Goal: Information Seeking & Learning: Learn about a topic

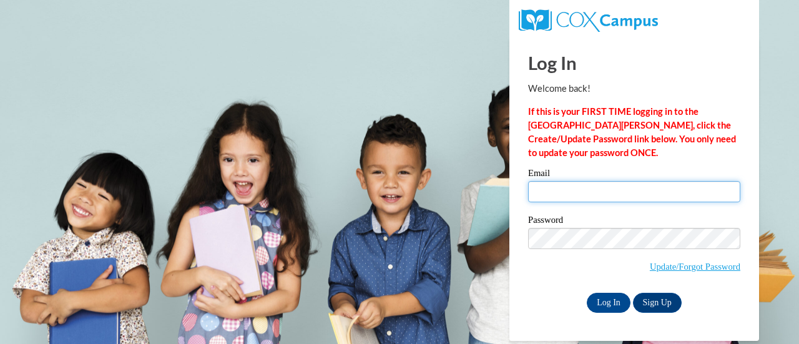
click at [552, 193] on input "Email" at bounding box center [634, 191] width 212 height 21
type input "[PERSON_NAME][EMAIL_ADDRESS][PERSON_NAME][DOMAIN_NAME]"
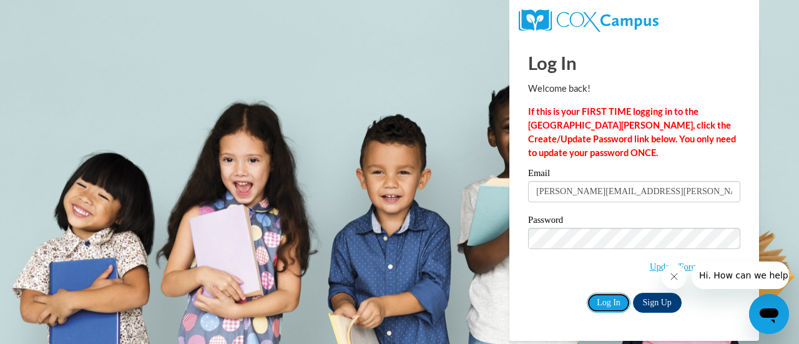
click at [603, 300] on input "Log In" at bounding box center [609, 303] width 44 height 20
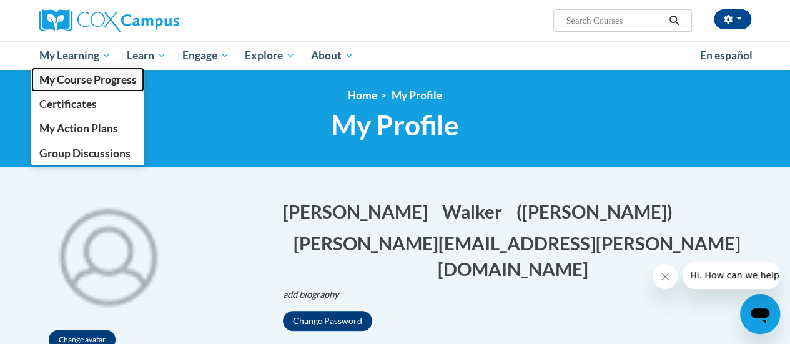
click at [66, 79] on span "My Course Progress" at bounding box center [87, 79] width 97 height 13
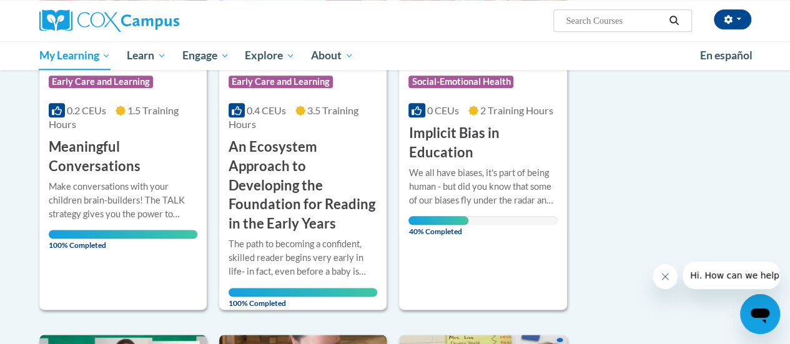
scroll to position [652, 0]
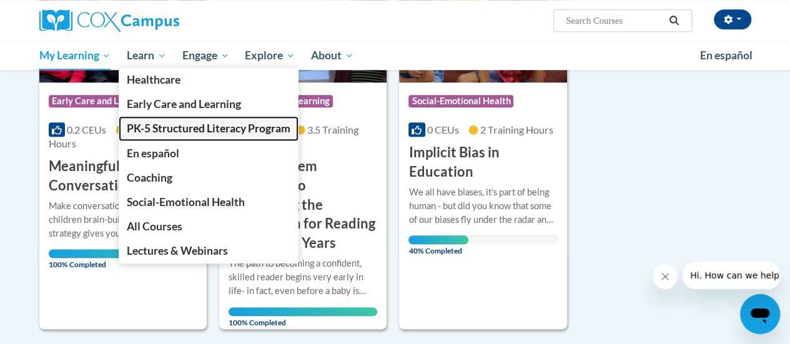
click at [156, 124] on span "PK-5 Structured Literacy Program" at bounding box center [209, 128] width 164 height 13
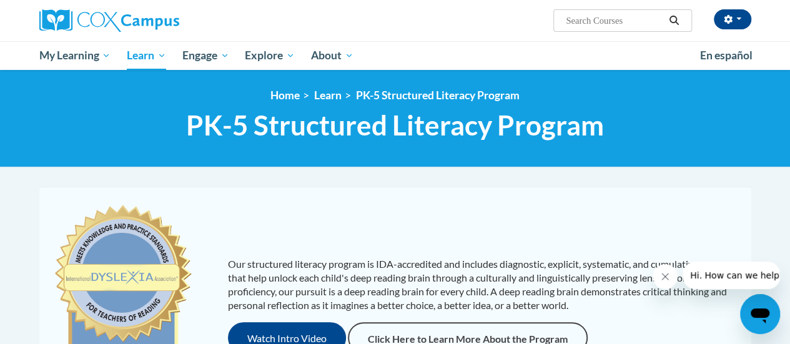
drag, startPoint x: 0, startPoint y: 170, endPoint x: 0, endPoint y: 236, distance: 65.5
drag, startPoint x: 0, startPoint y: 247, endPoint x: 0, endPoint y: 254, distance: 7.5
